Goal: Transaction & Acquisition: Purchase product/service

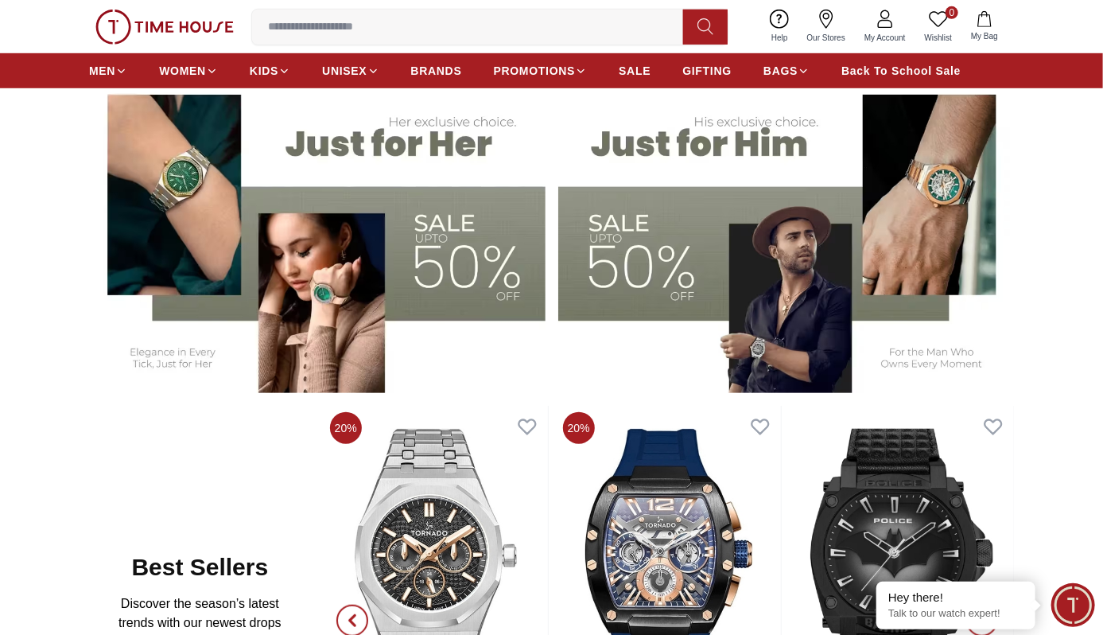
scroll to position [477, 0]
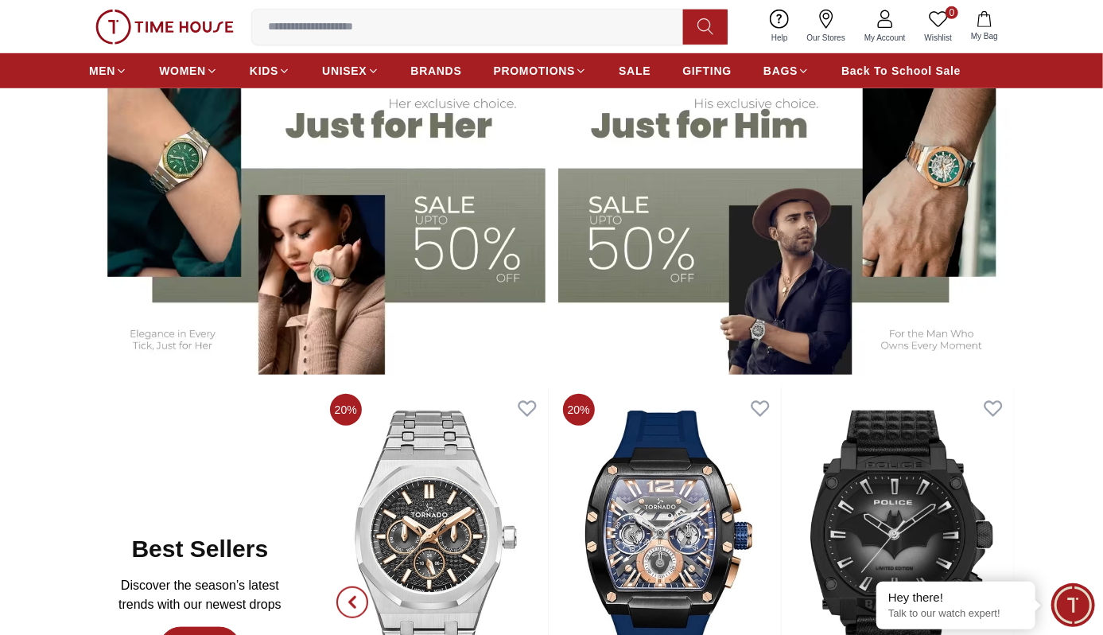
click at [599, 212] on img at bounding box center [786, 215] width 457 height 317
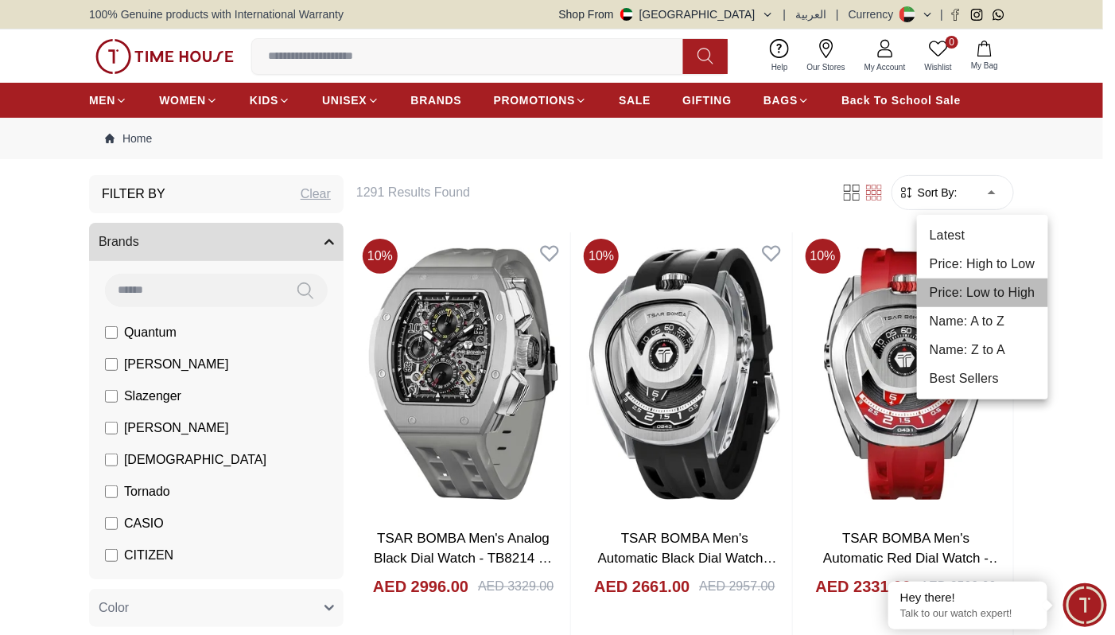
click at [957, 278] on li "Price: Low to High" at bounding box center [982, 292] width 131 height 29
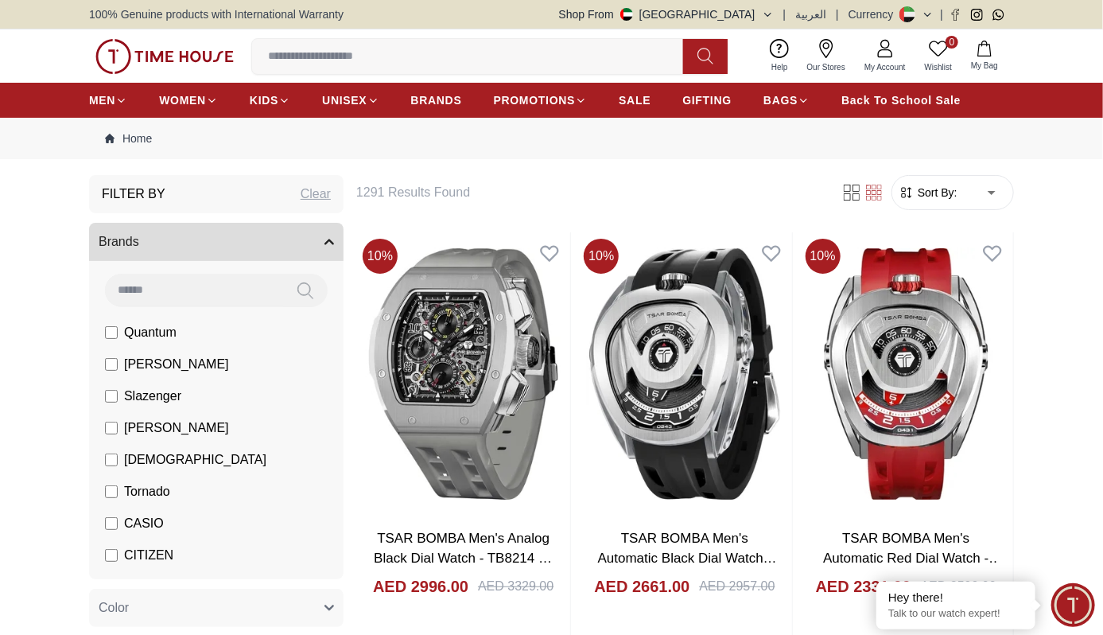
type input "*"
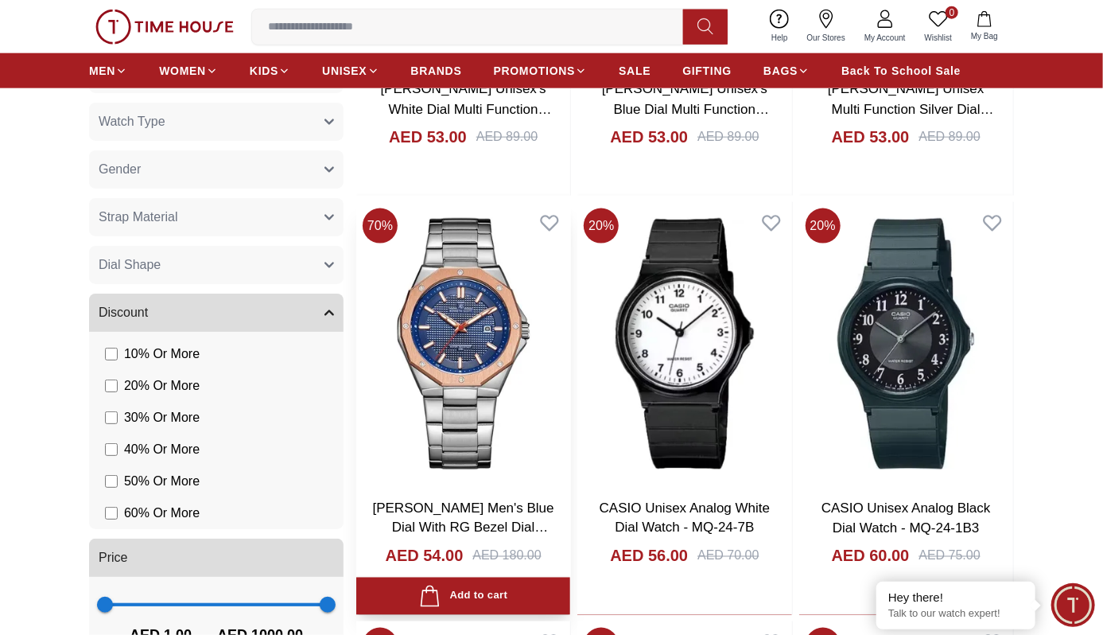
scroll to position [1113, 0]
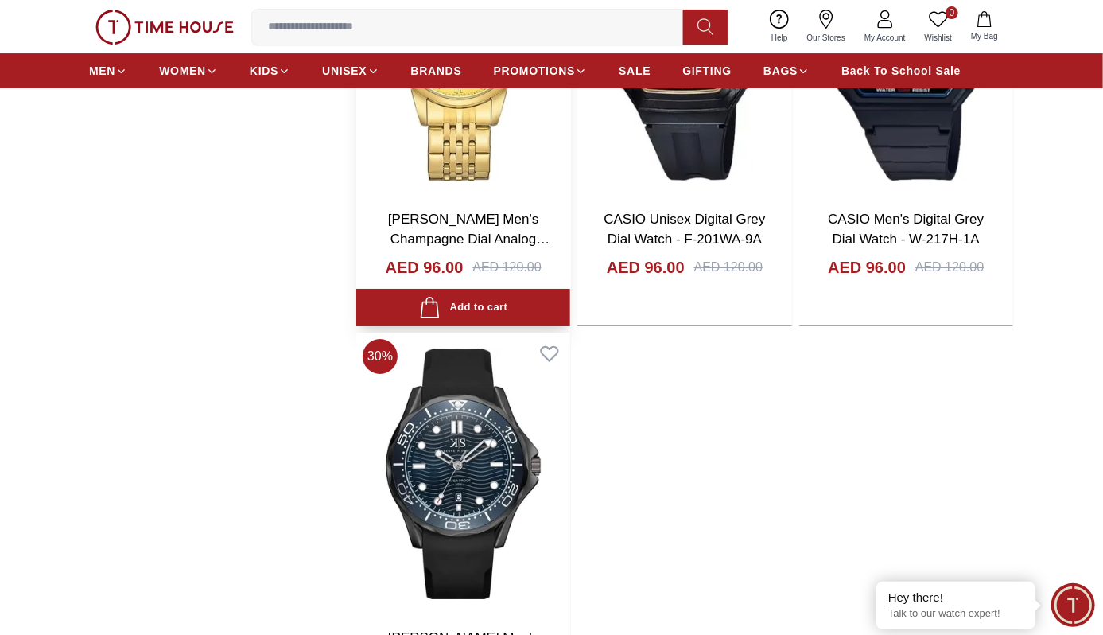
scroll to position [5567, 0]
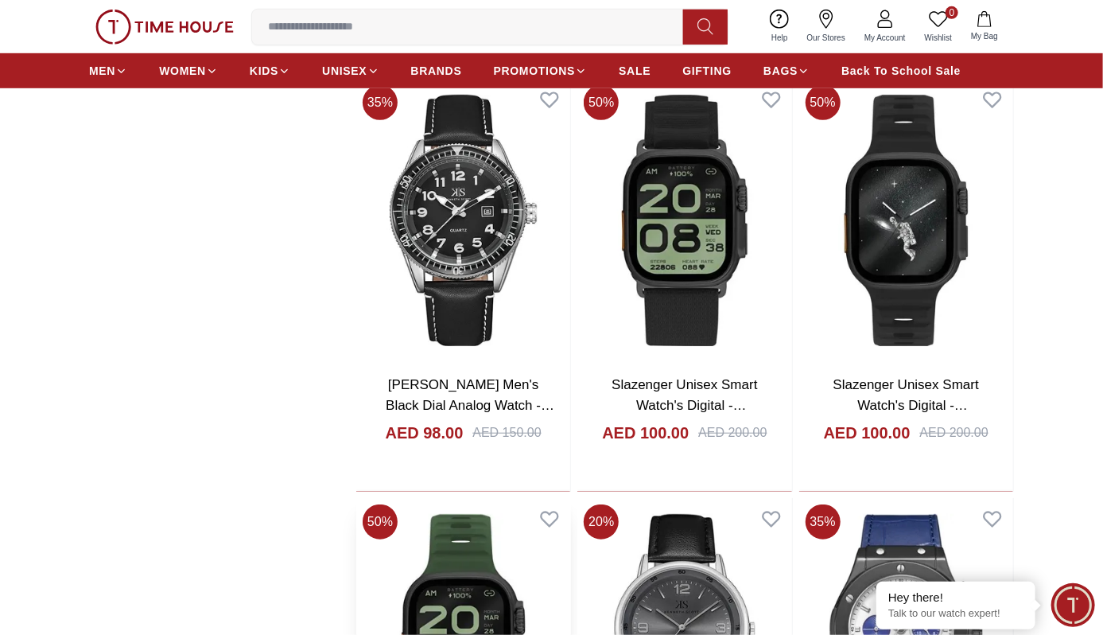
scroll to position [5726, 0]
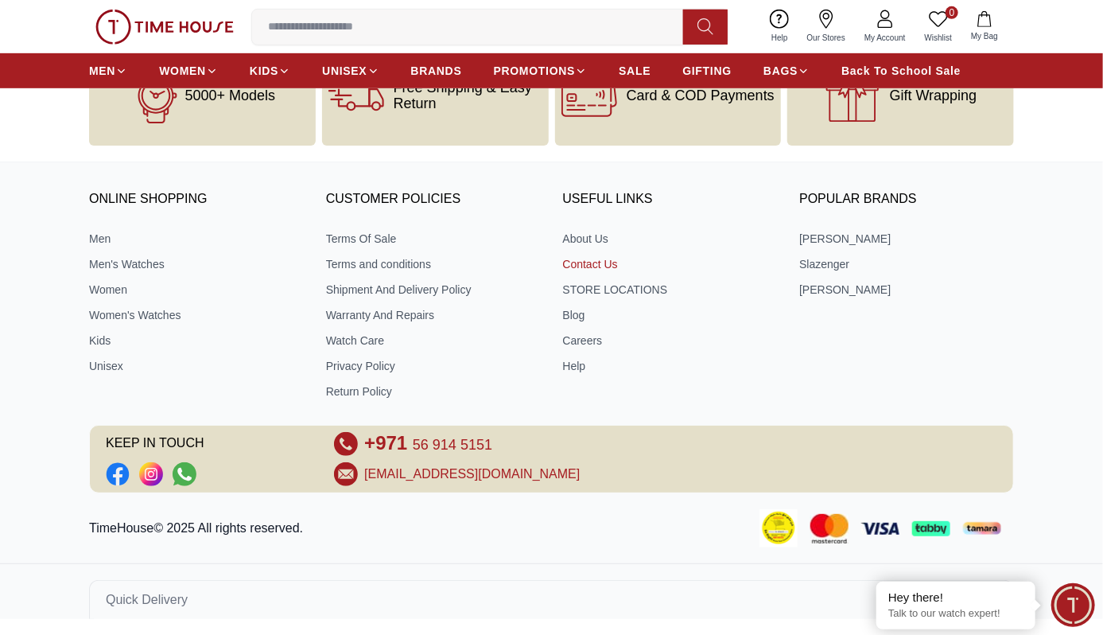
scroll to position [11171, 0]
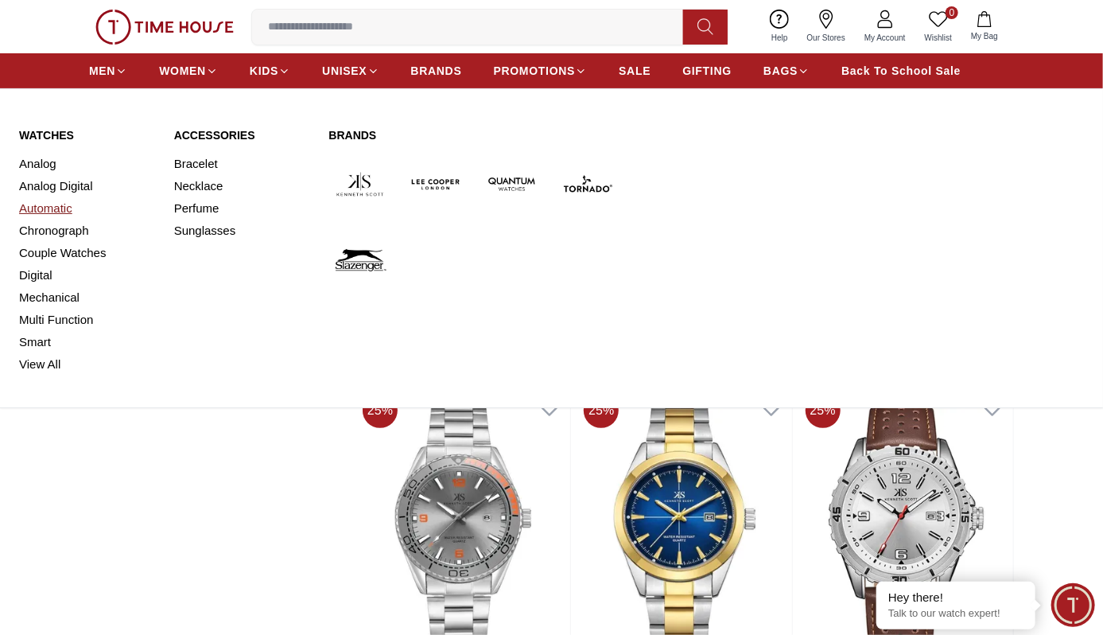
click at [60, 200] on link "Automatic" at bounding box center [87, 208] width 136 height 22
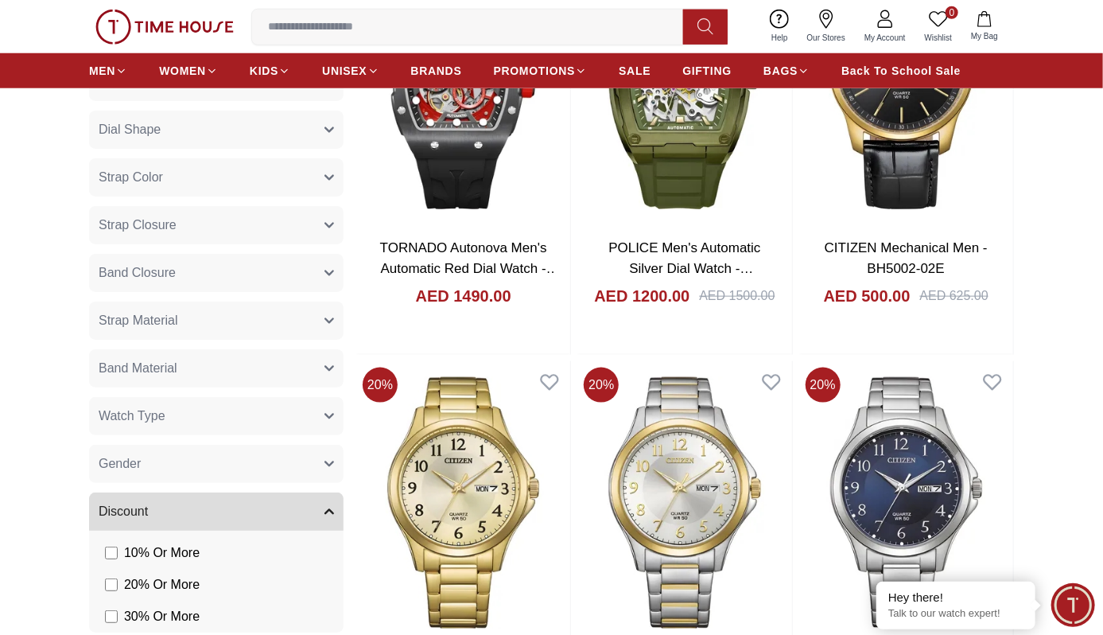
scroll to position [715, 0]
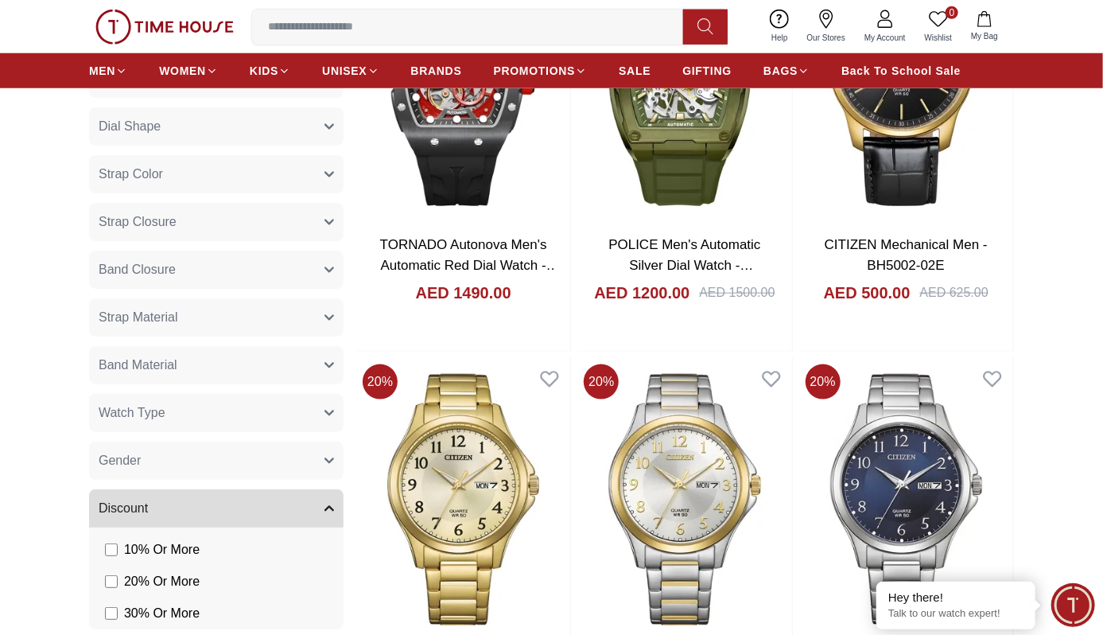
click at [205, 455] on button "Gender" at bounding box center [216, 460] width 255 height 38
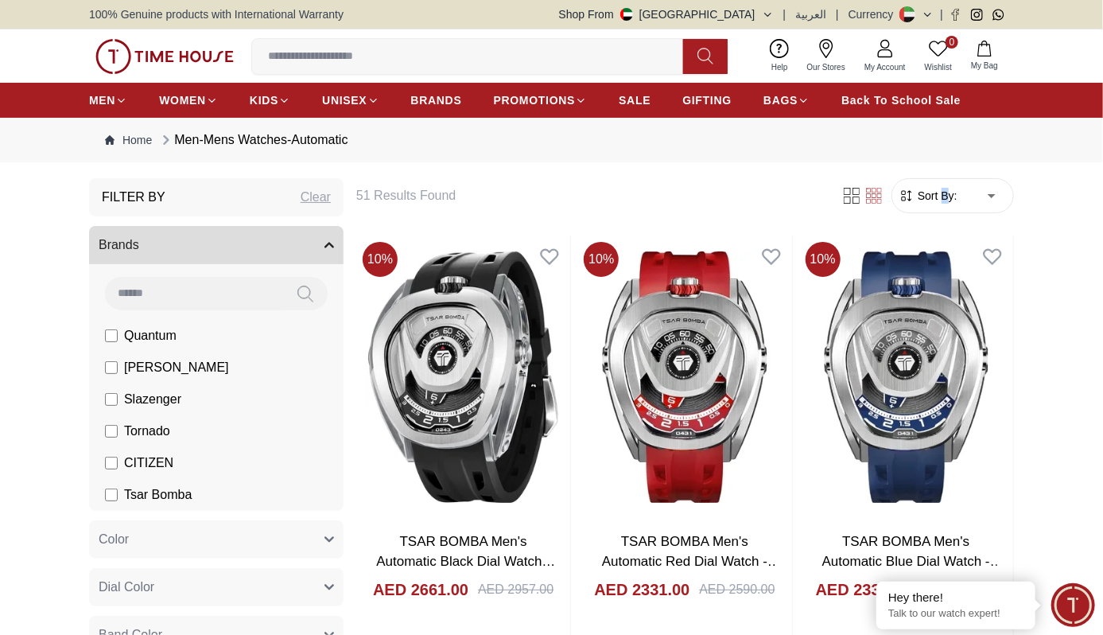
click at [943, 200] on form "Sort By: ​ ****** ​" at bounding box center [953, 195] width 122 height 35
